Goal: Task Accomplishment & Management: Use online tool/utility

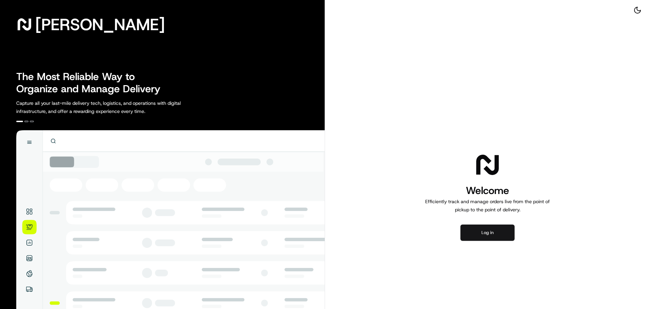
click at [481, 227] on button "Log in" at bounding box center [488, 232] width 54 height 16
